Goal: Task Accomplishment & Management: Complete application form

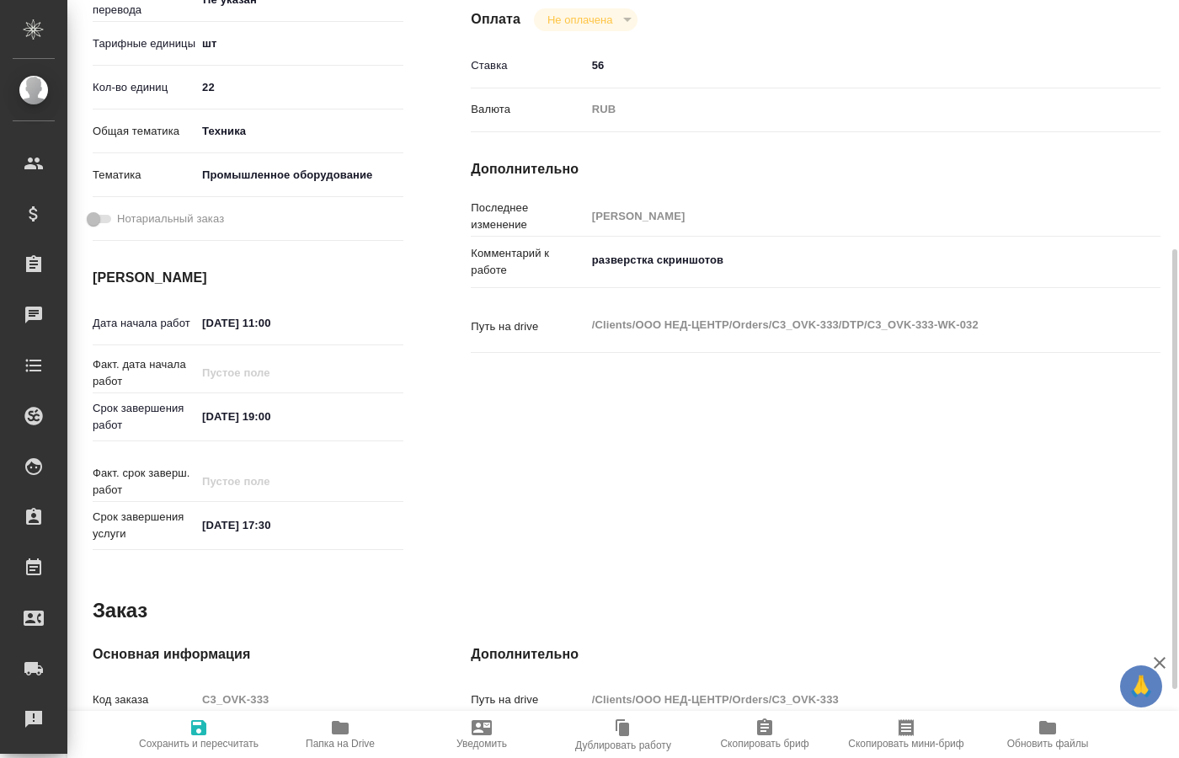
scroll to position [86, 0]
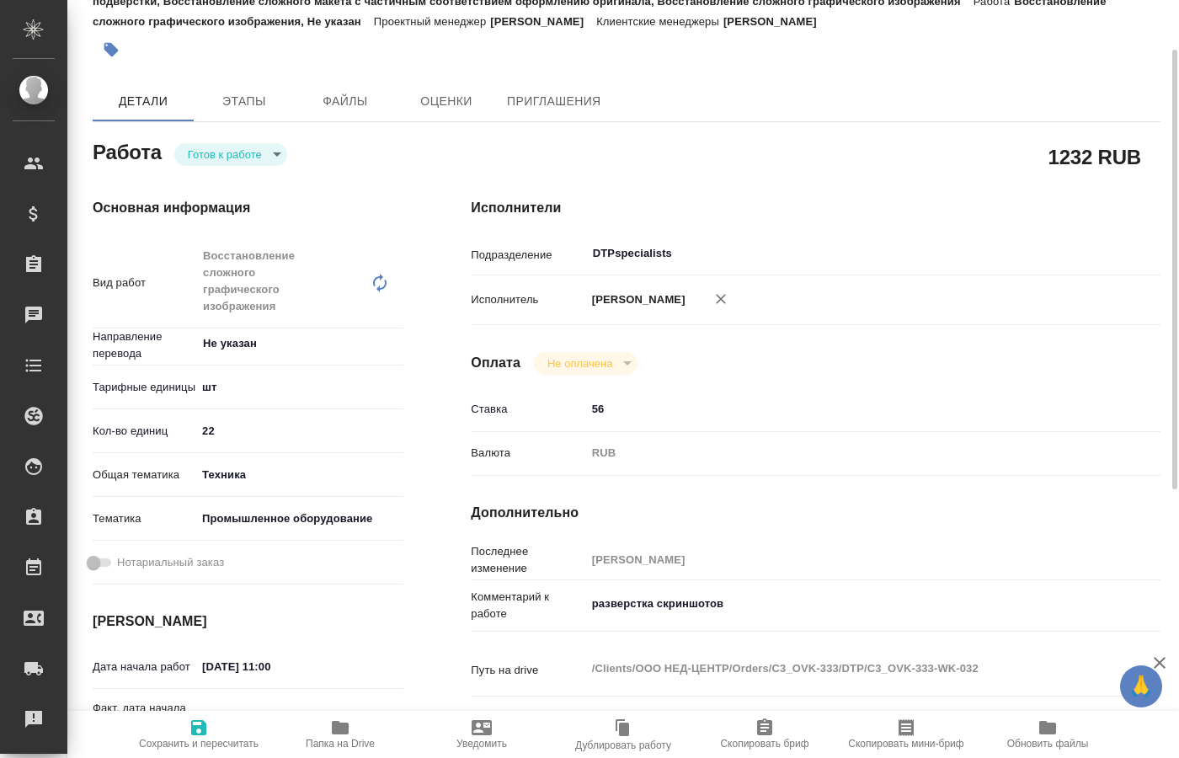
click at [271, 149] on body "🙏 .cls-1 fill:#fff; AWATERA Kucherenko Oksana Клиенты Спецификации Заказы 0 Чат…" at bounding box center [589, 379] width 1179 height 758
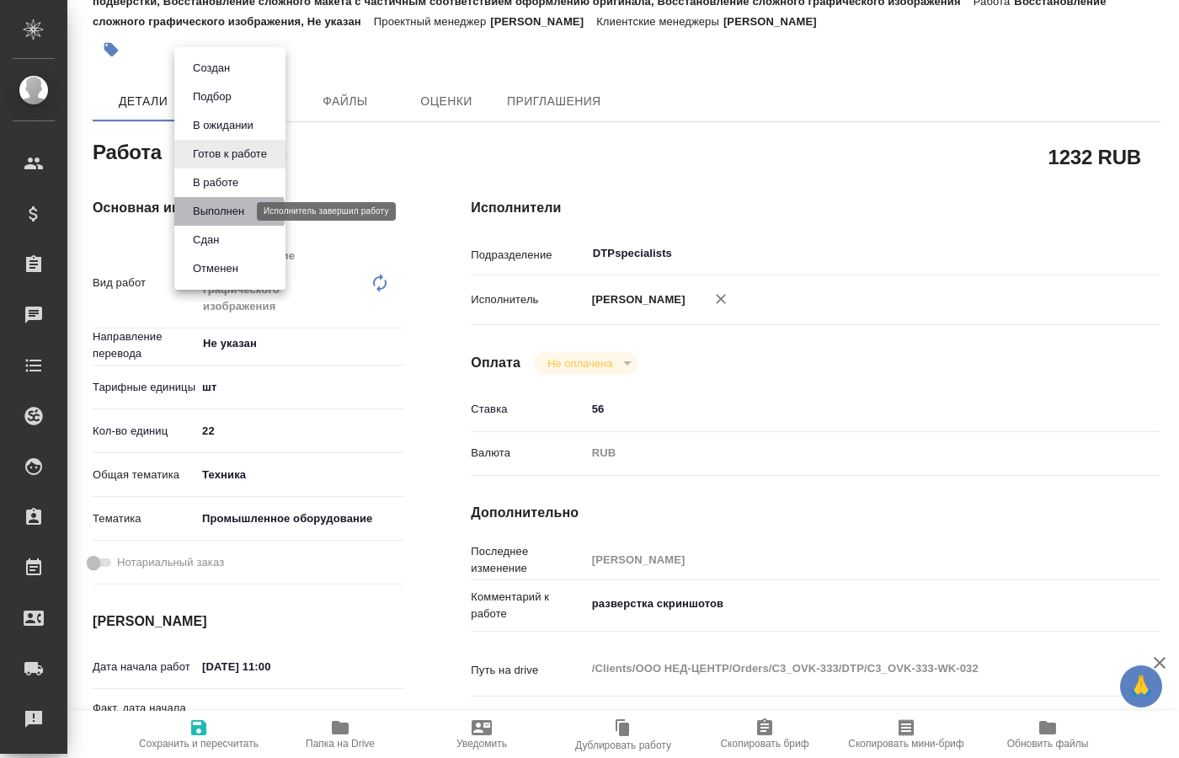
click at [226, 213] on button "Выполнен" at bounding box center [218, 211] width 61 height 19
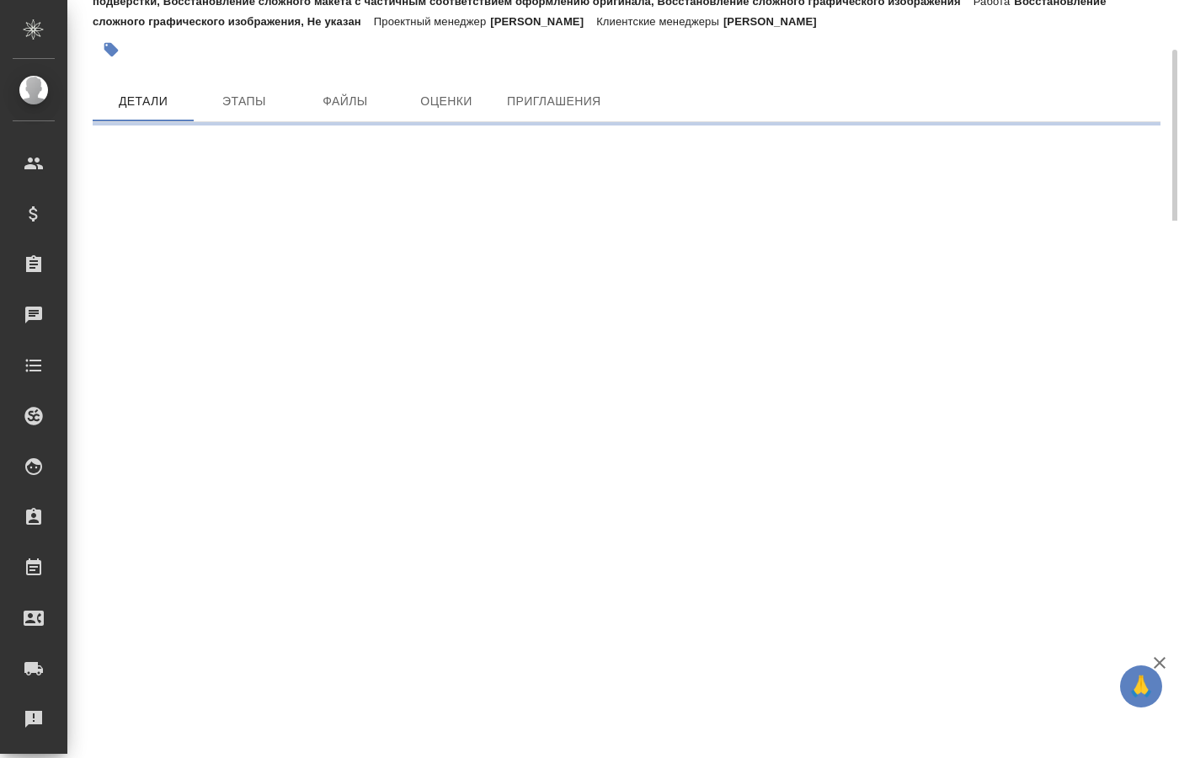
scroll to position [0, 0]
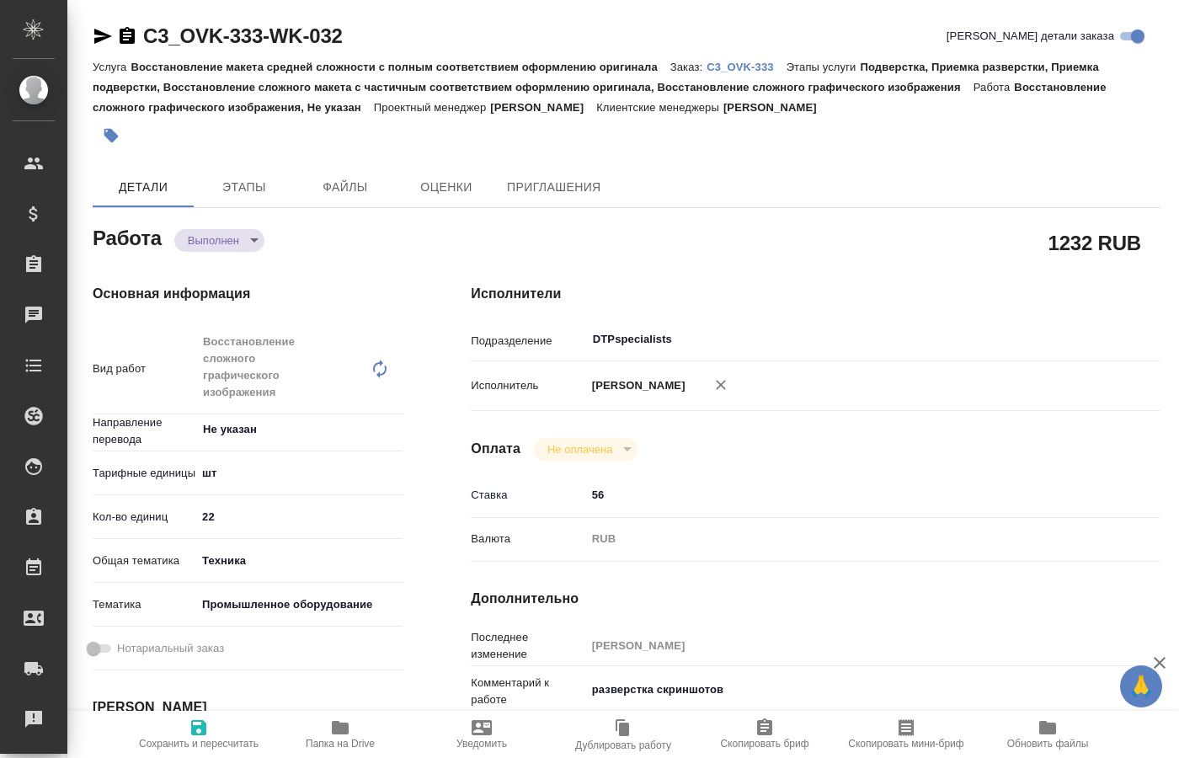
type textarea "x"
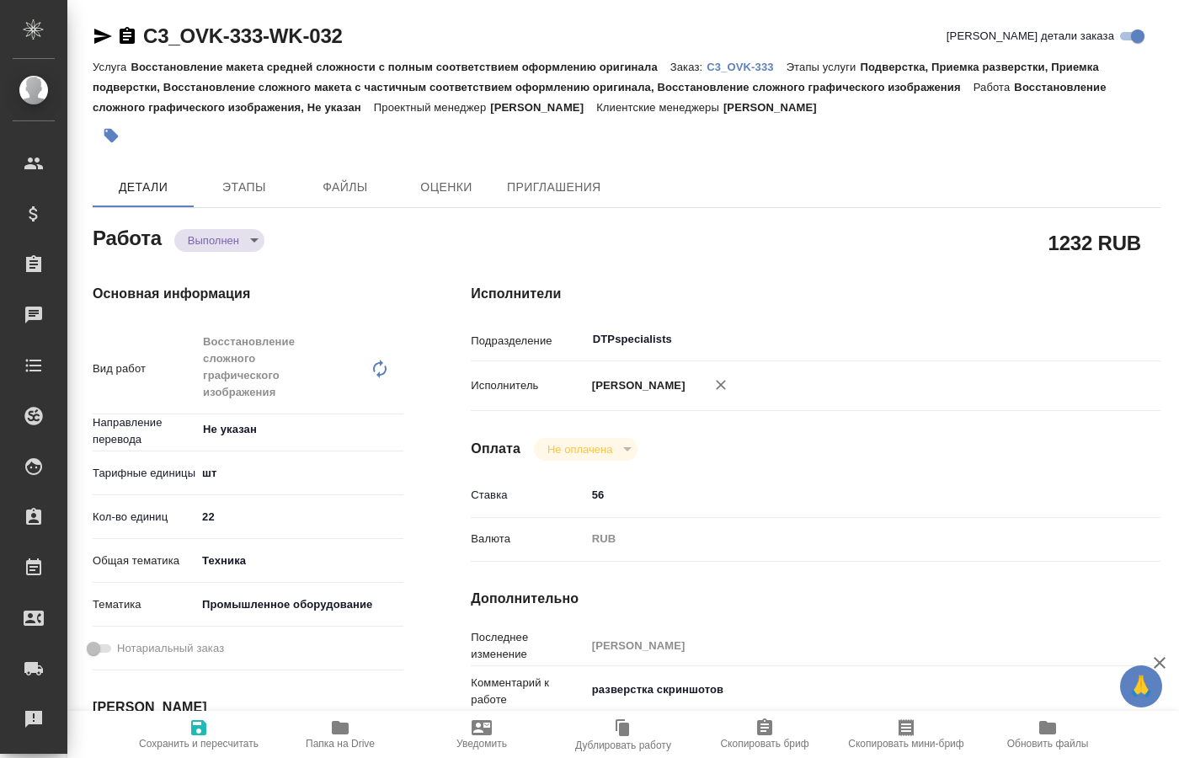
type textarea "x"
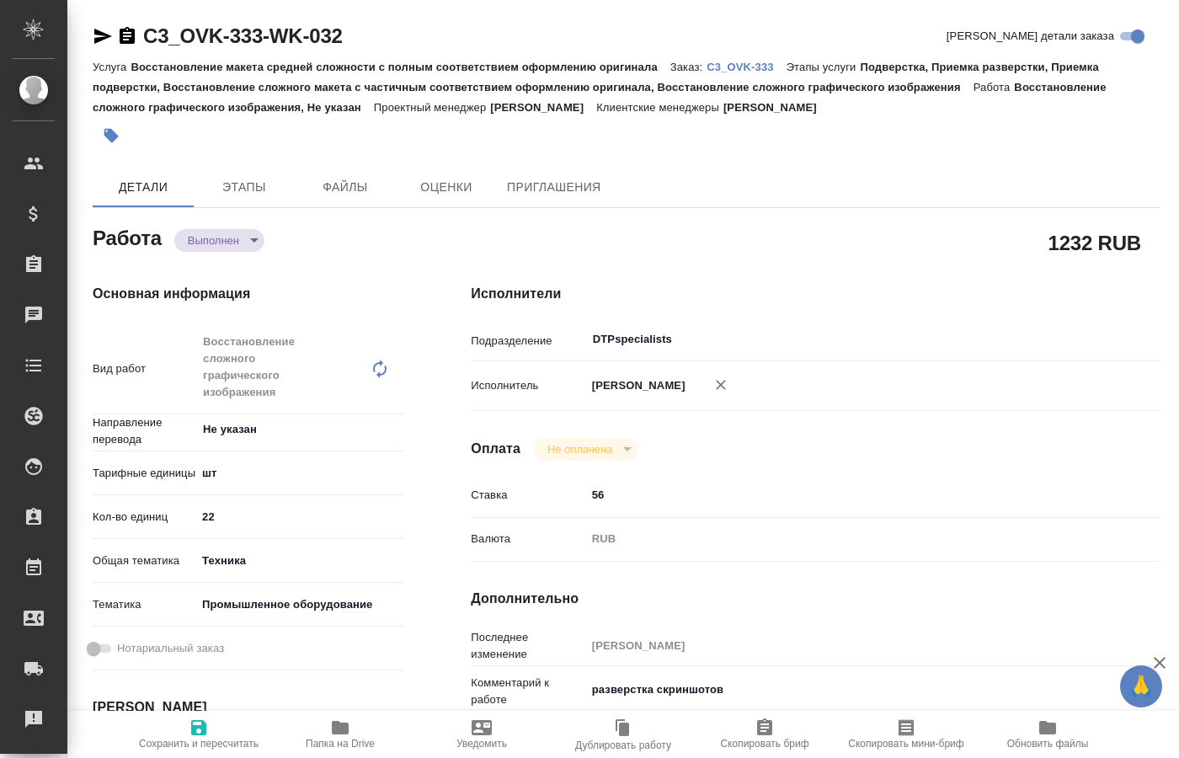
type textarea "x"
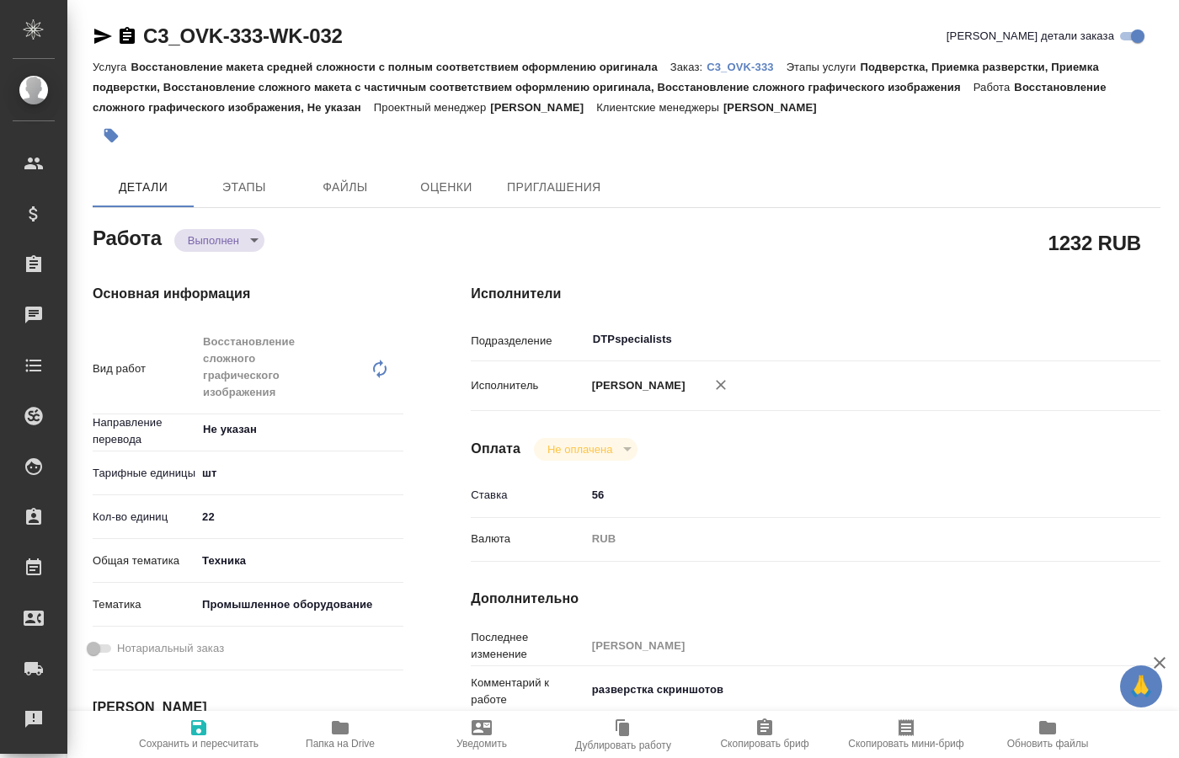
type textarea "x"
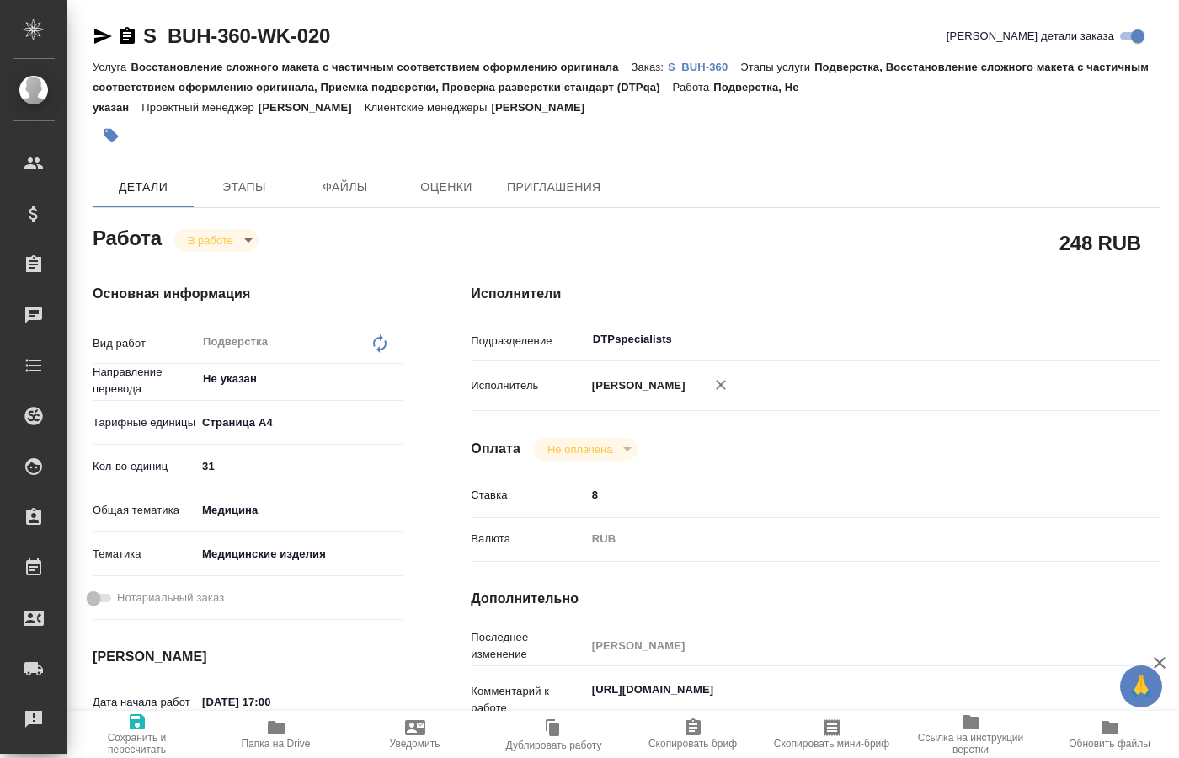
type textarea "x"
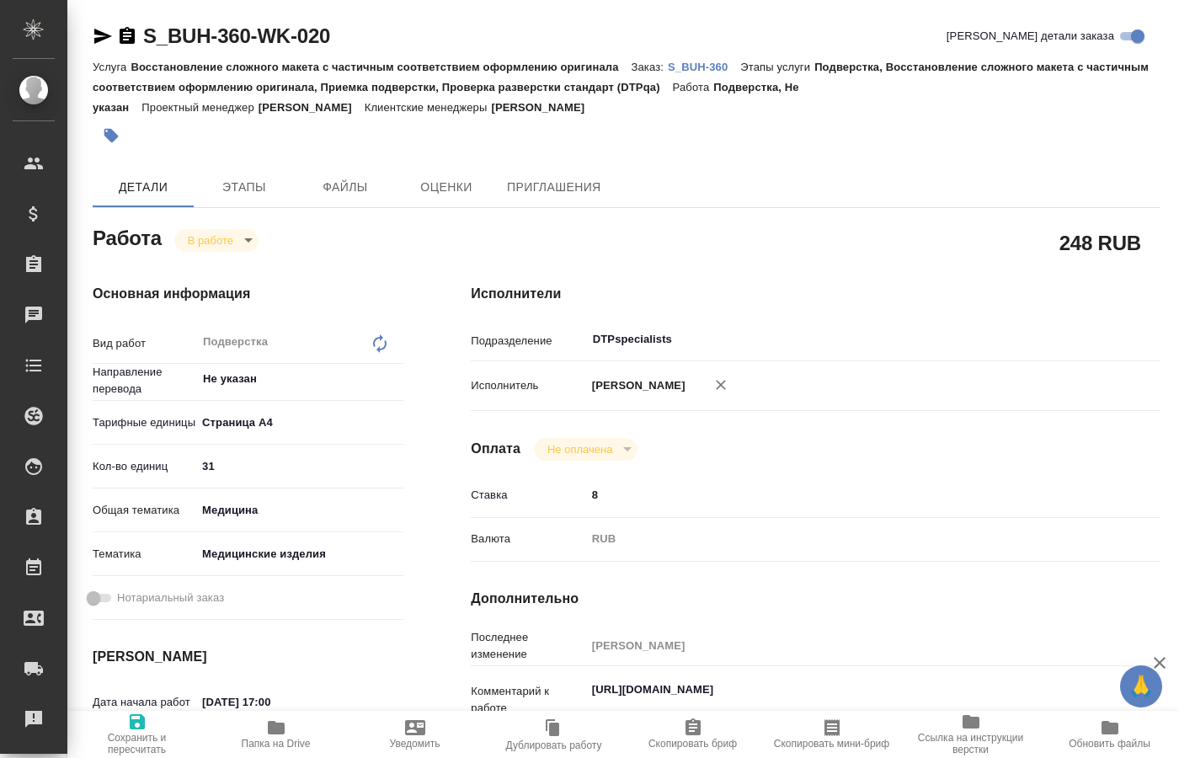
type textarea "x"
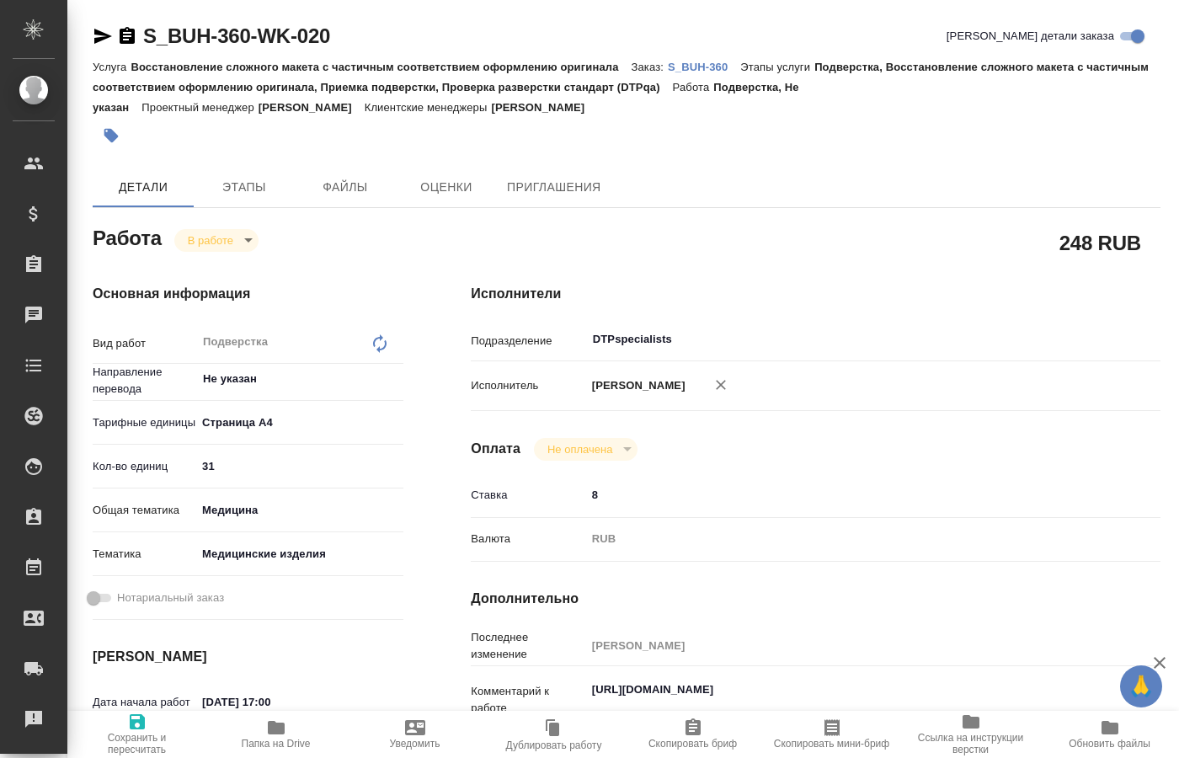
type textarea "x"
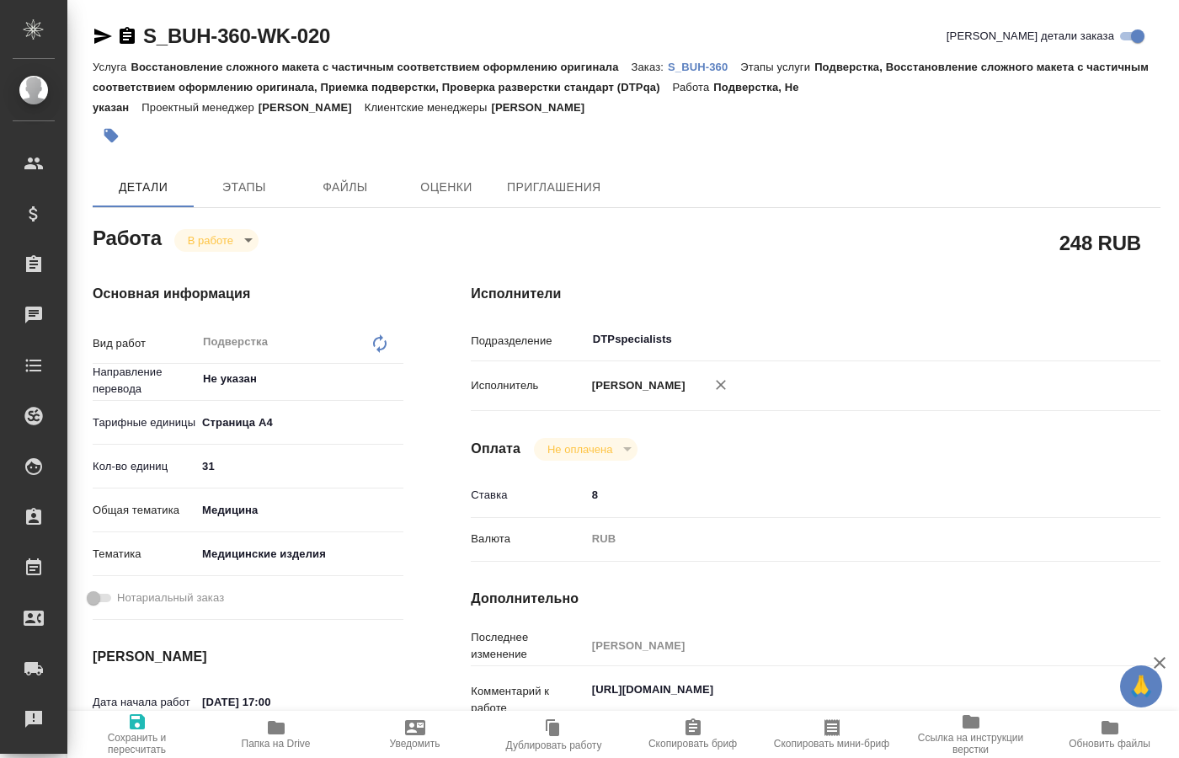
type textarea "x"
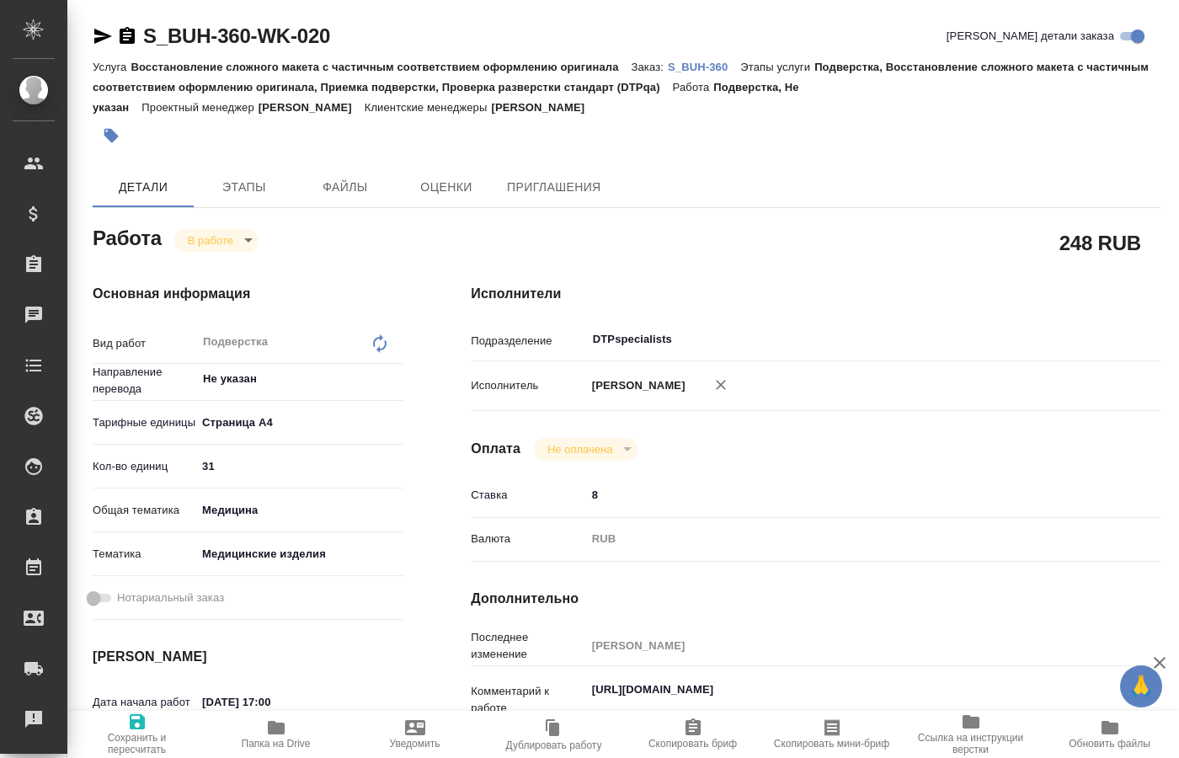
type textarea "x"
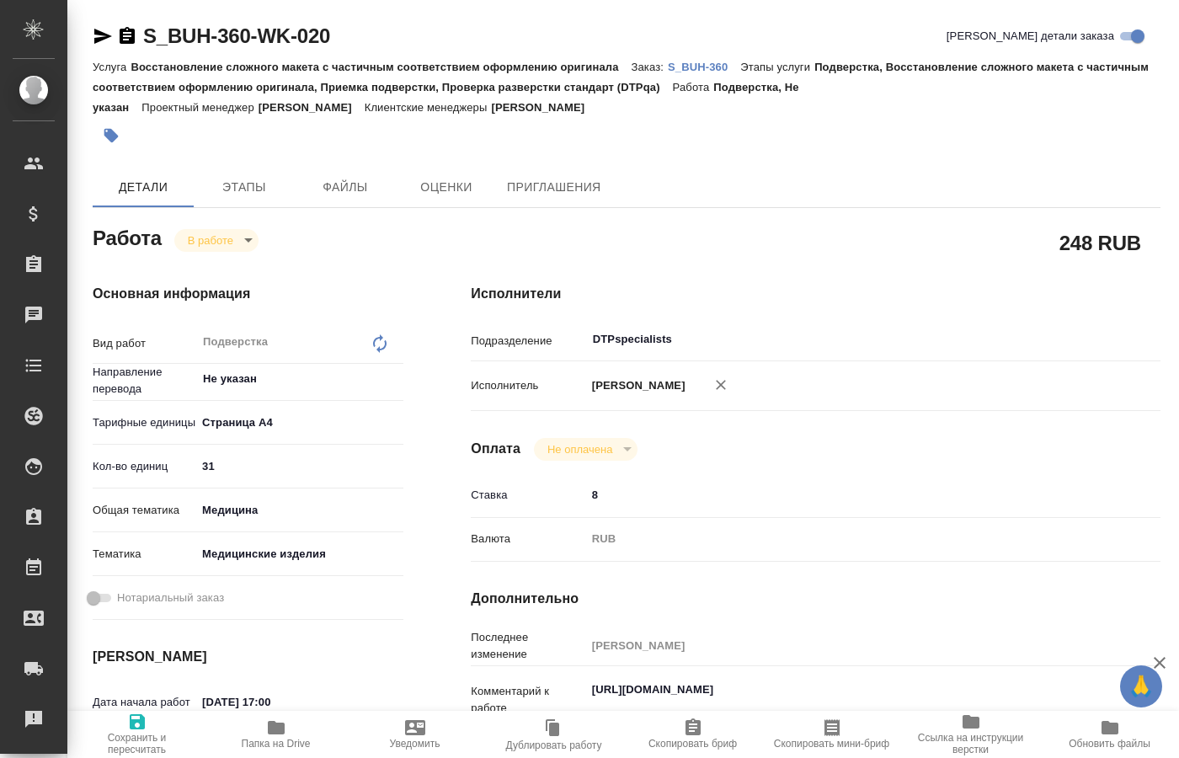
type textarea "x"
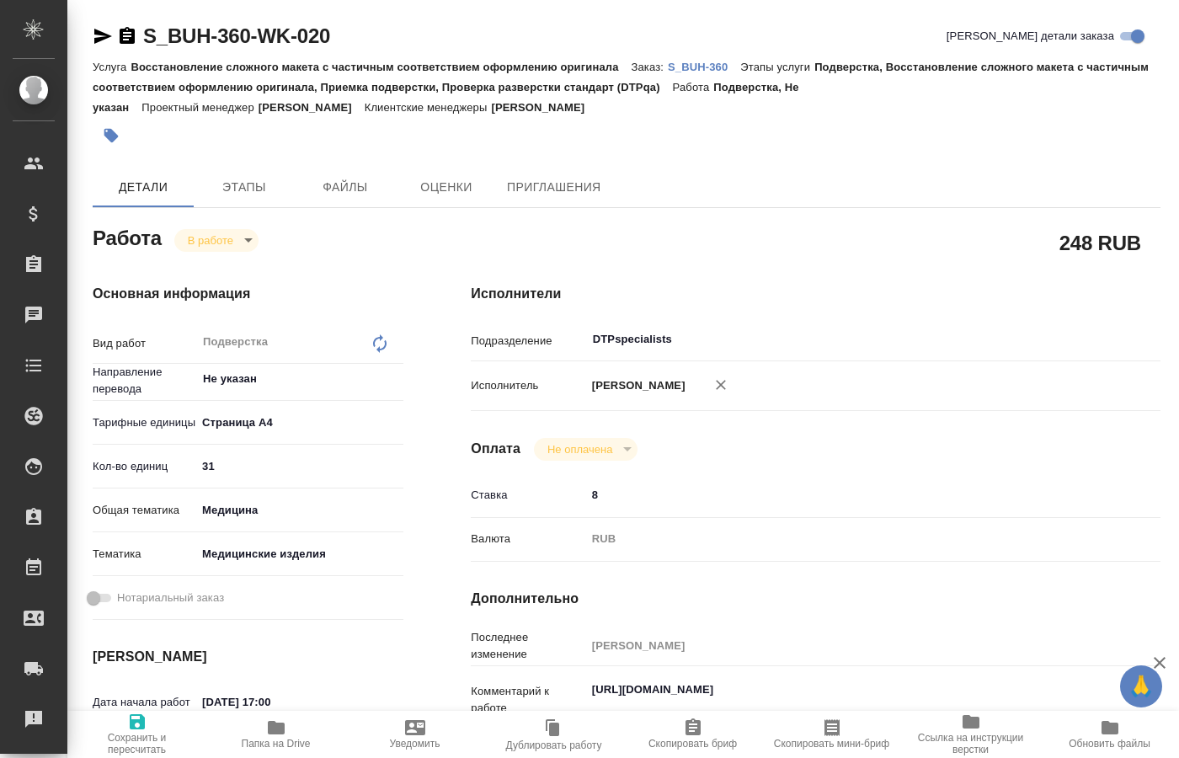
type textarea "x"
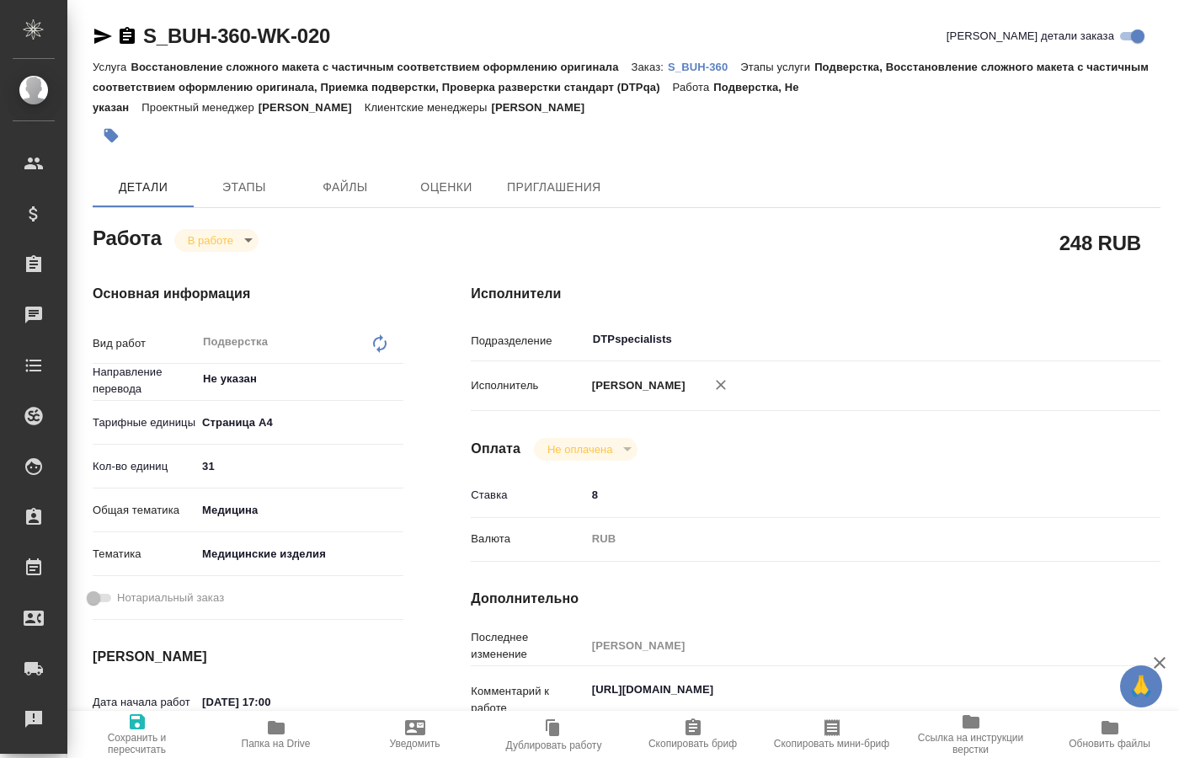
type textarea "x"
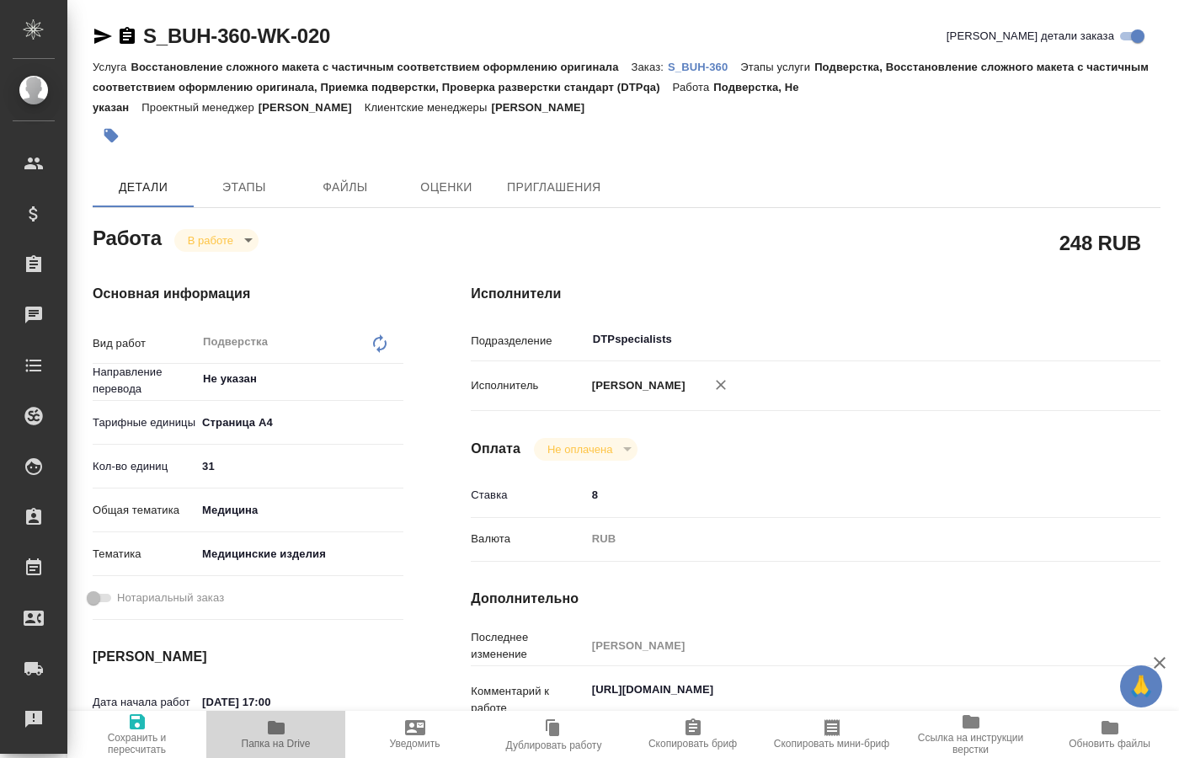
click at [278, 738] on span "Папка на Drive" at bounding box center [276, 744] width 69 height 12
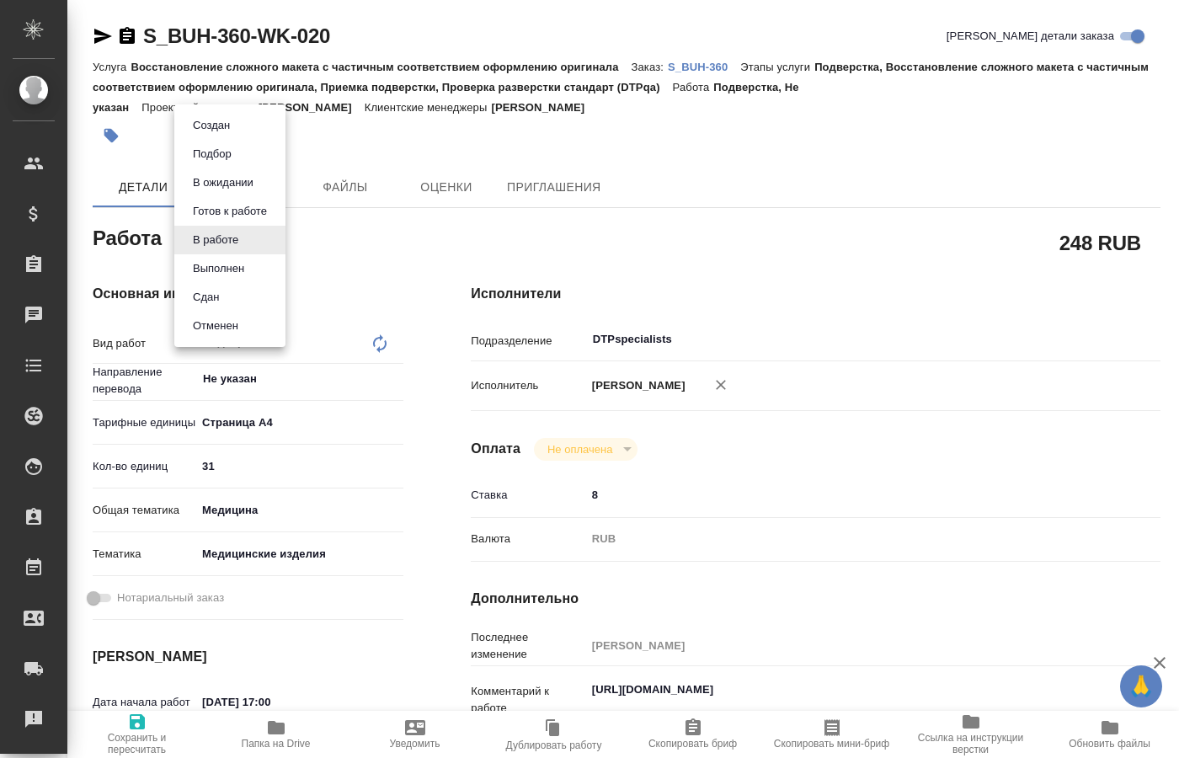
click at [236, 238] on body "🙏 .cls-1 fill:#fff; AWATERA [PERSON_NAME] Спецификации Заказы 0 Чаты Todo Проек…" at bounding box center [589, 379] width 1179 height 758
click at [217, 265] on button "Выполнен" at bounding box center [218, 268] width 61 height 19
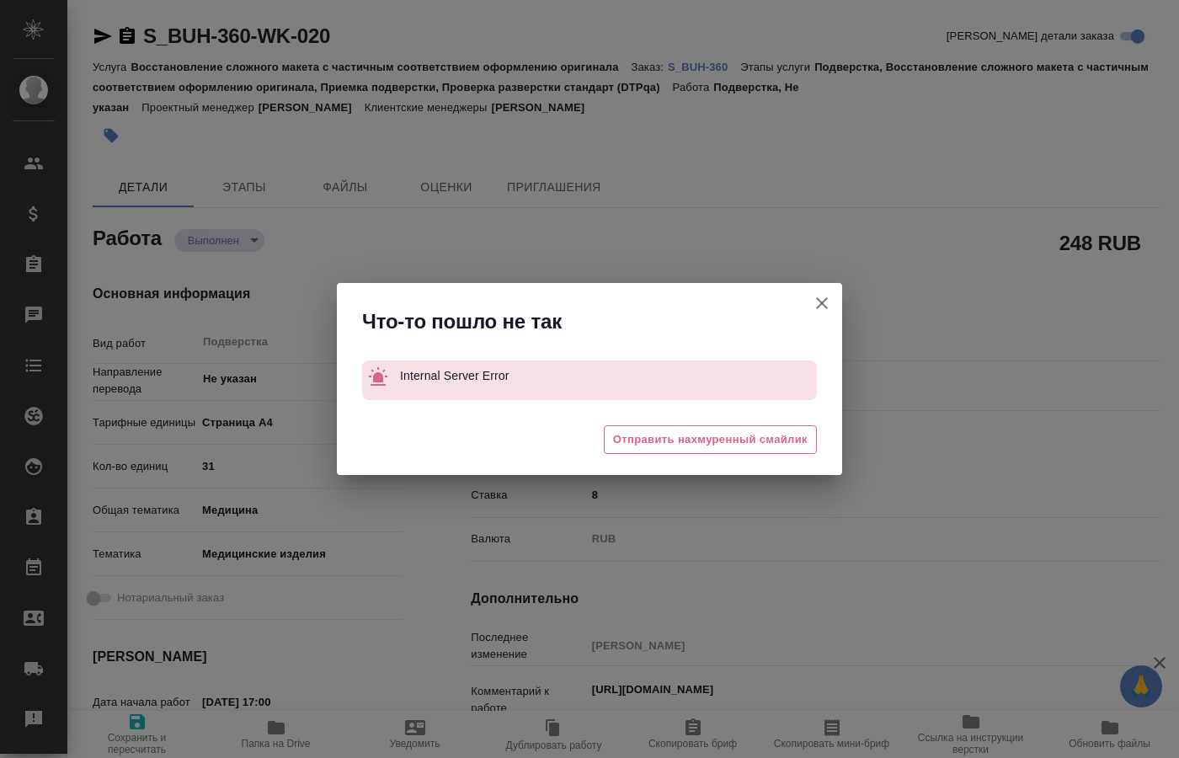
type textarea "x"
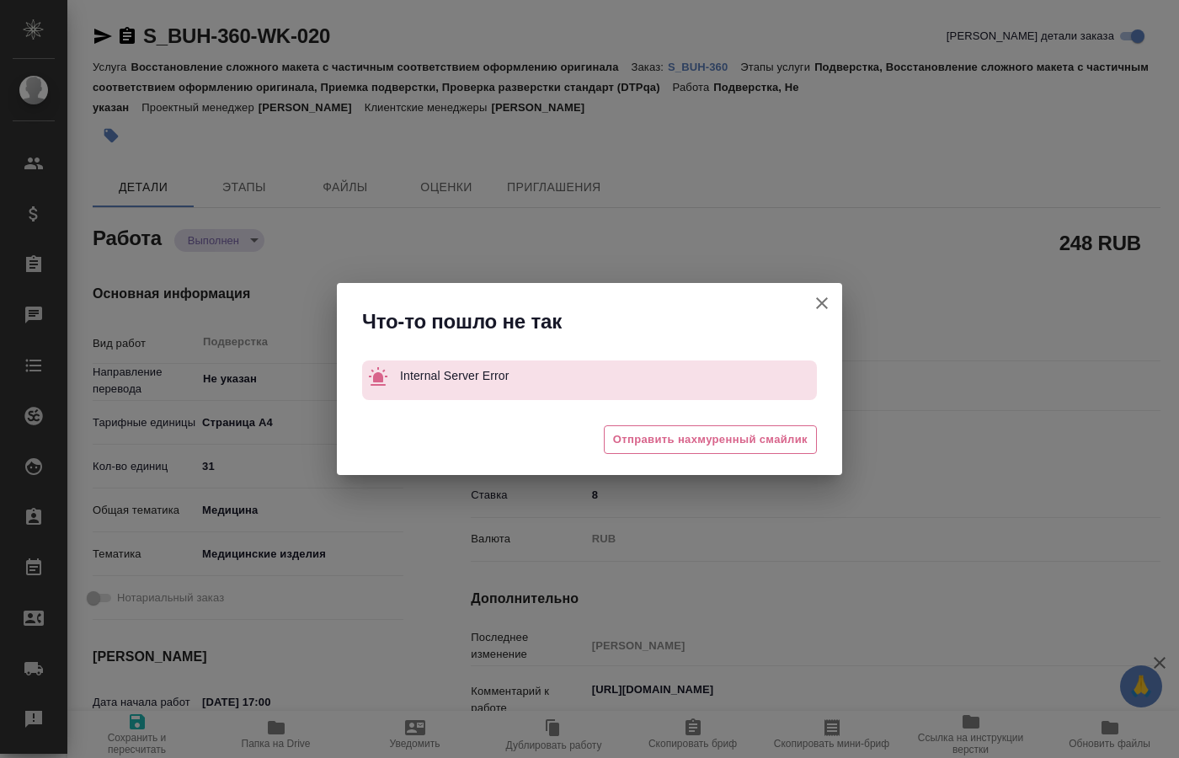
type textarea "x"
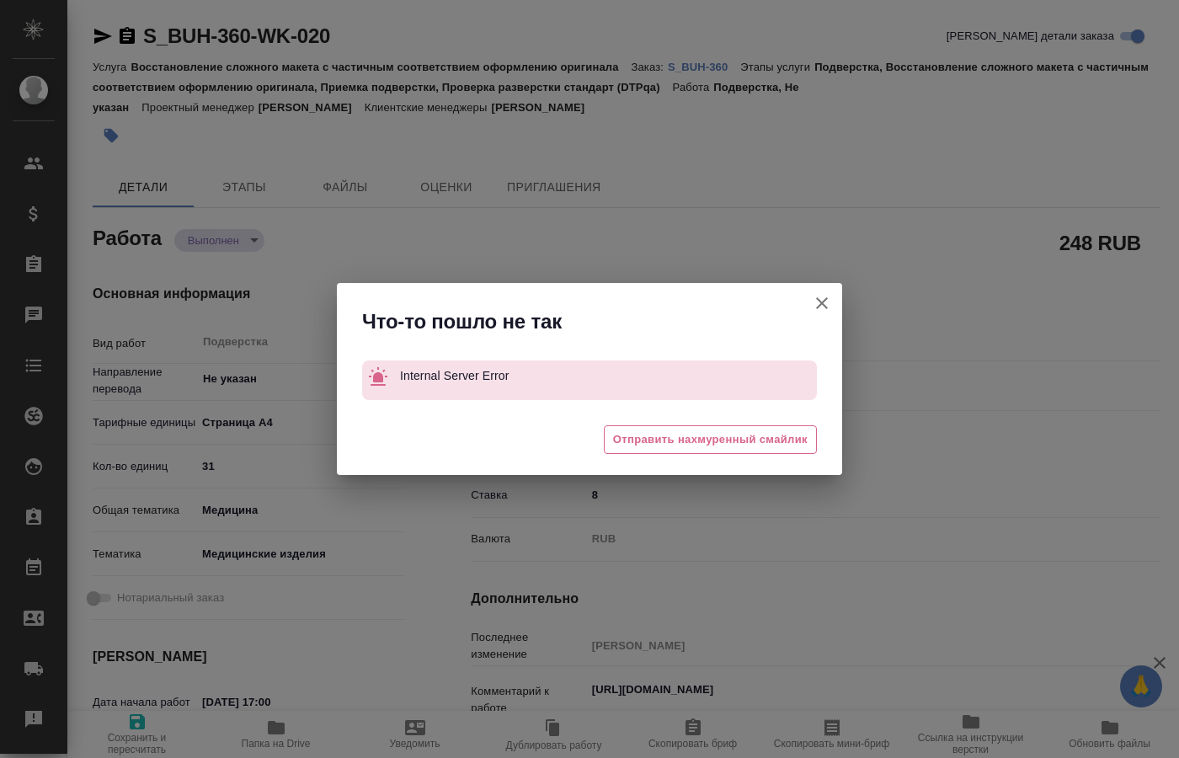
type textarea "x"
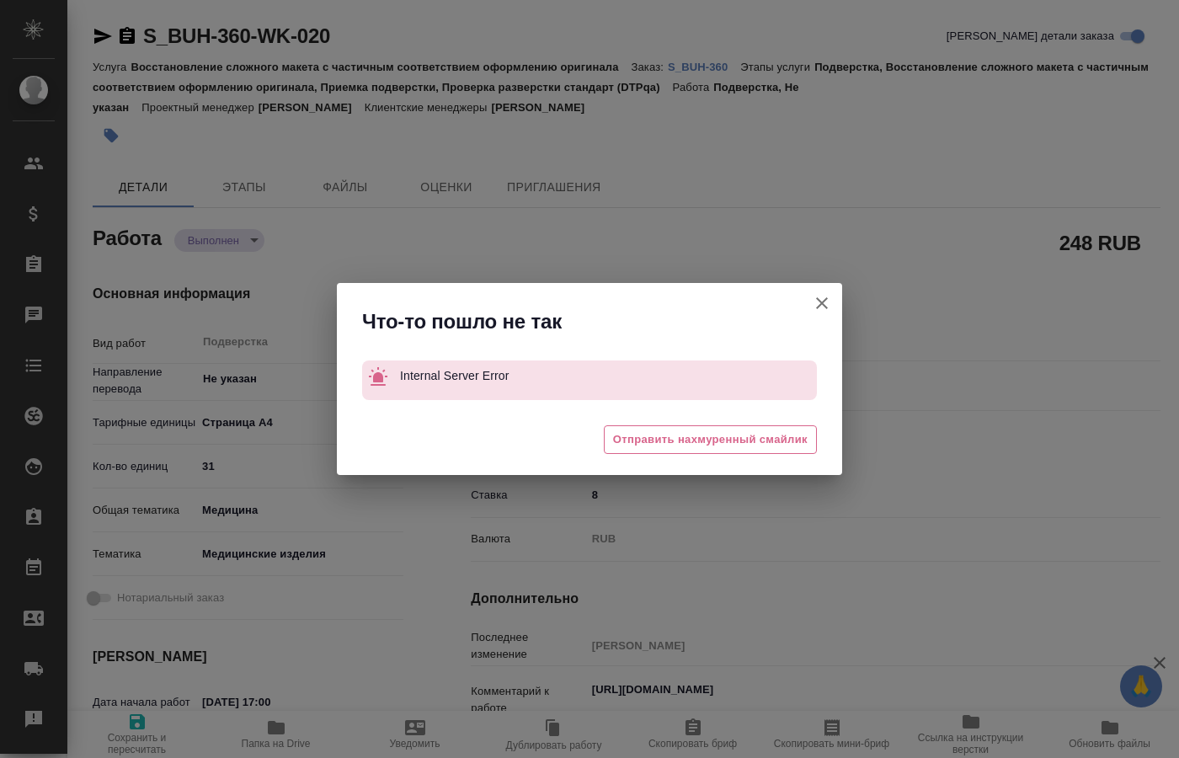
type textarea "x"
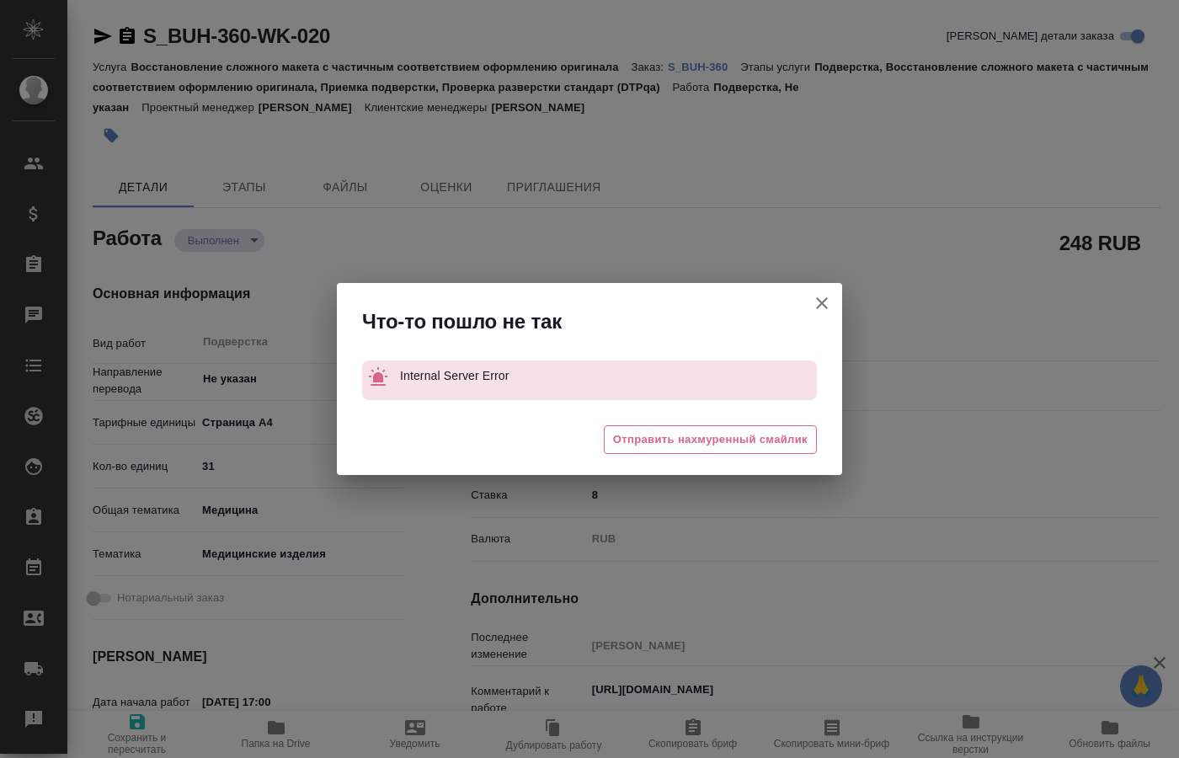
click at [821, 301] on icon "button" at bounding box center [822, 303] width 20 height 20
type textarea "x"
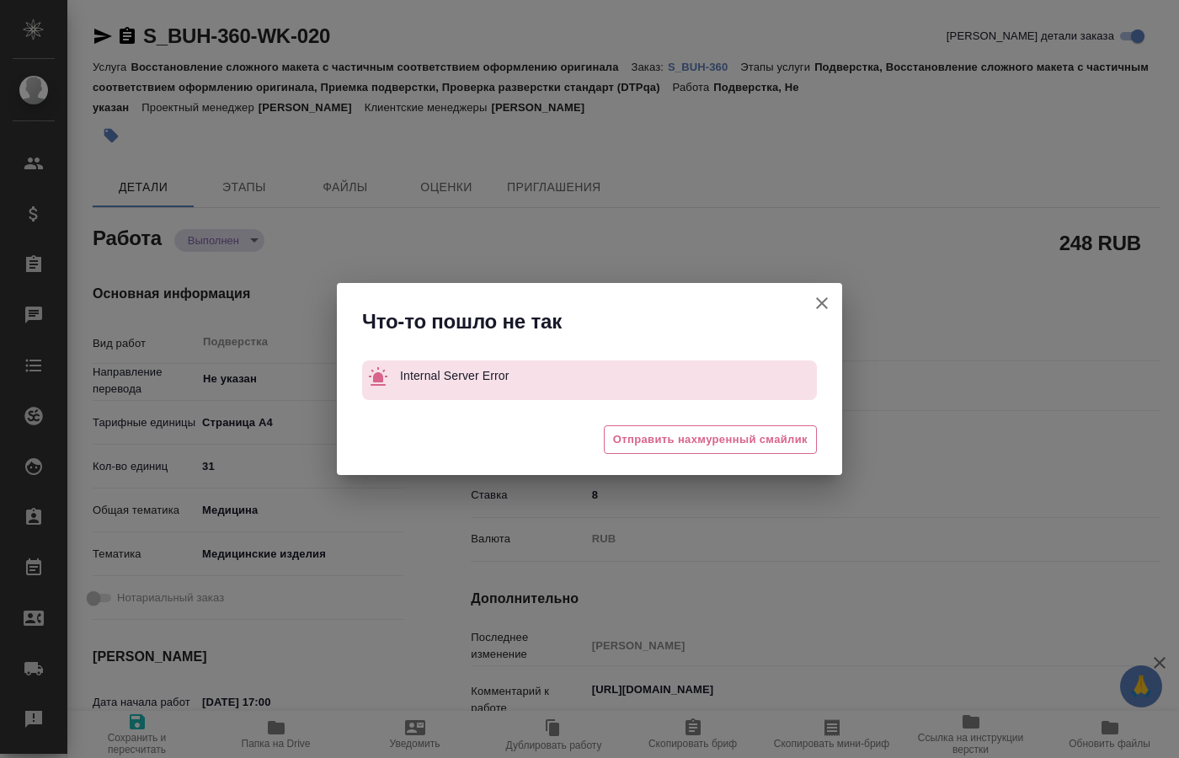
type textarea "x"
